Goal: Complete application form

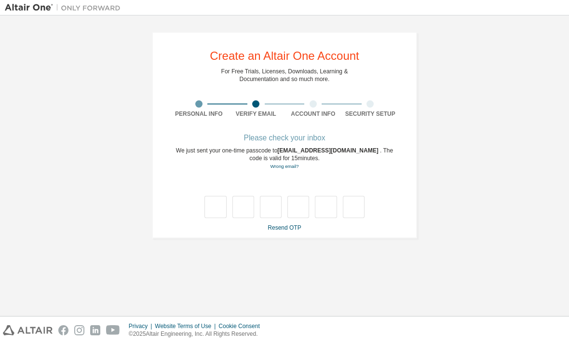
scroll to position [137, 0]
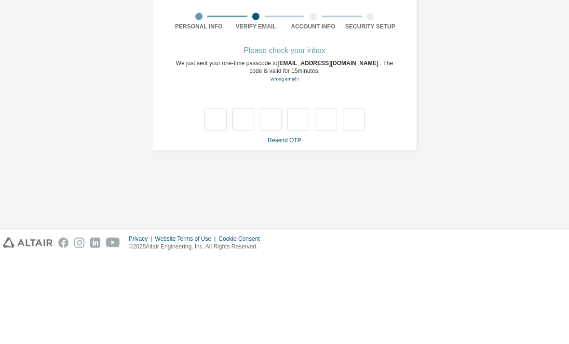
click at [292, 224] on link "Resend OTP" at bounding box center [284, 227] width 33 height 7
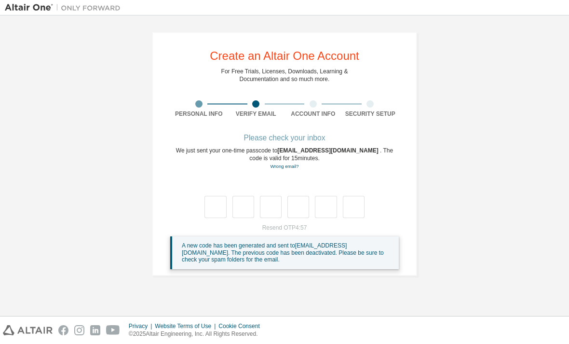
scroll to position [0, 0]
click at [218, 196] on input "text" at bounding box center [215, 207] width 22 height 22
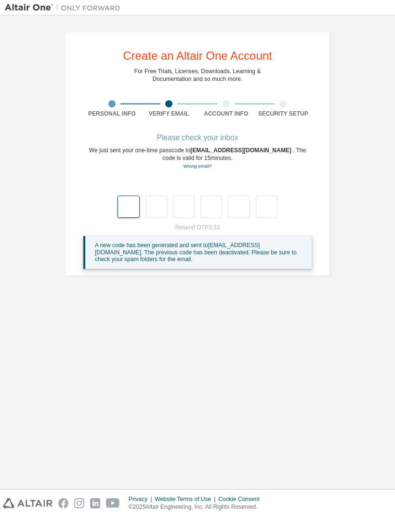
click at [129, 204] on input "text" at bounding box center [129, 207] width 22 height 22
type input "*"
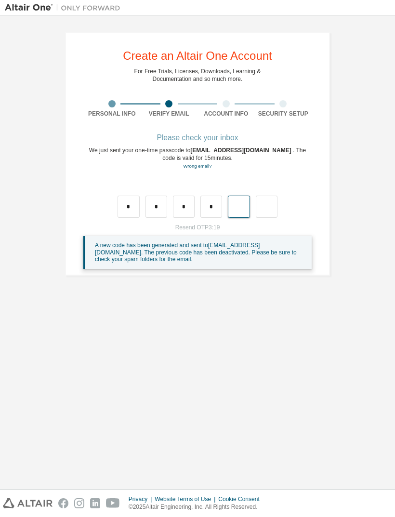
type input "*"
click at [206, 229] on link "Resend OTP" at bounding box center [197, 227] width 33 height 7
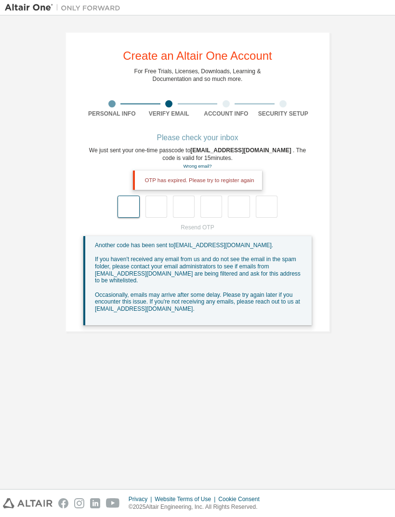
click at [132, 206] on input "text" at bounding box center [129, 207] width 22 height 22
type input "*"
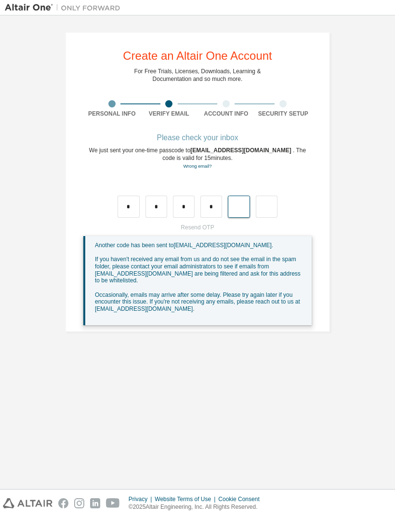
type input "*"
